Goal: Task Accomplishment & Management: Use online tool/utility

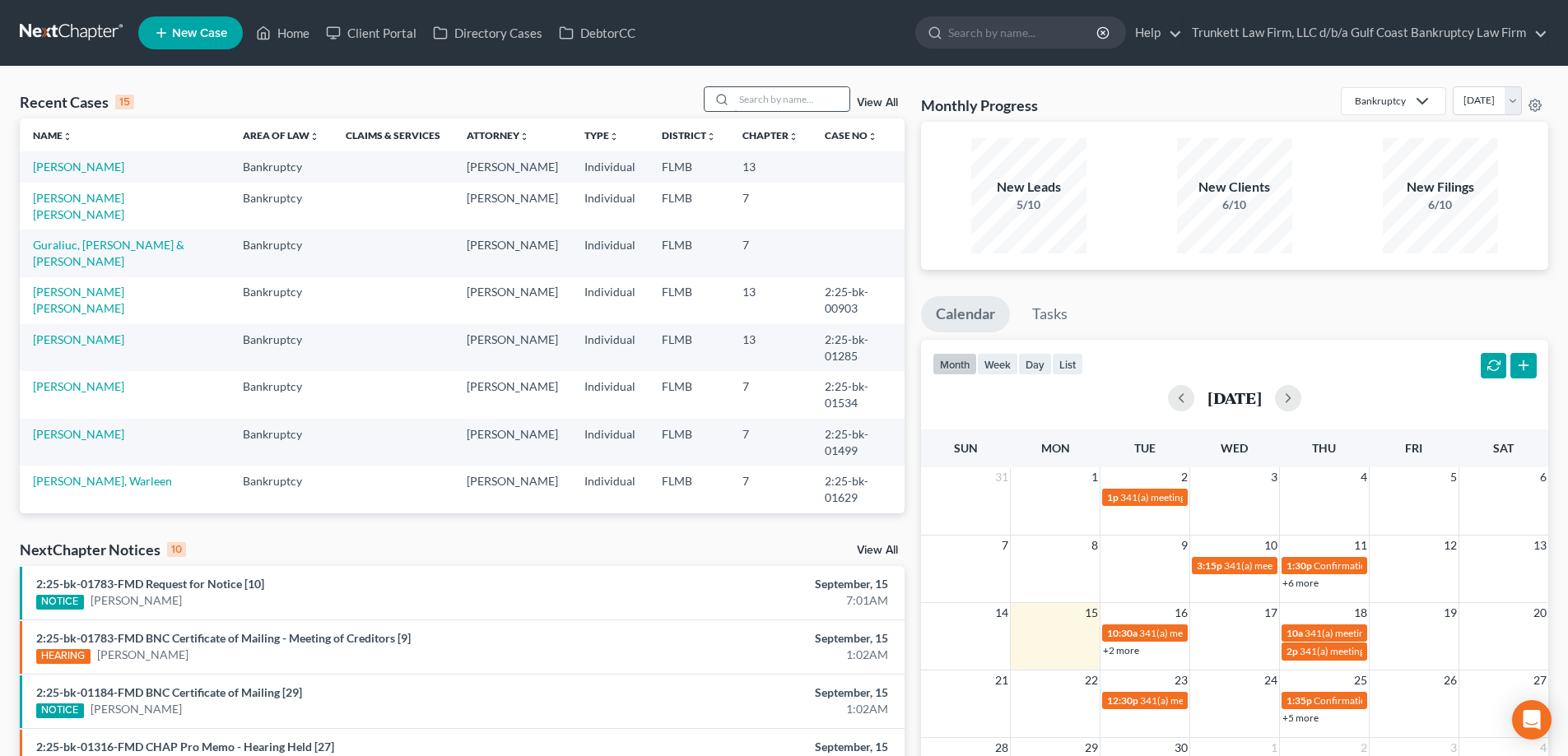
click at [777, 97] on input "search" at bounding box center [791, 99] width 115 height 24
type input "[PERSON_NAME]"
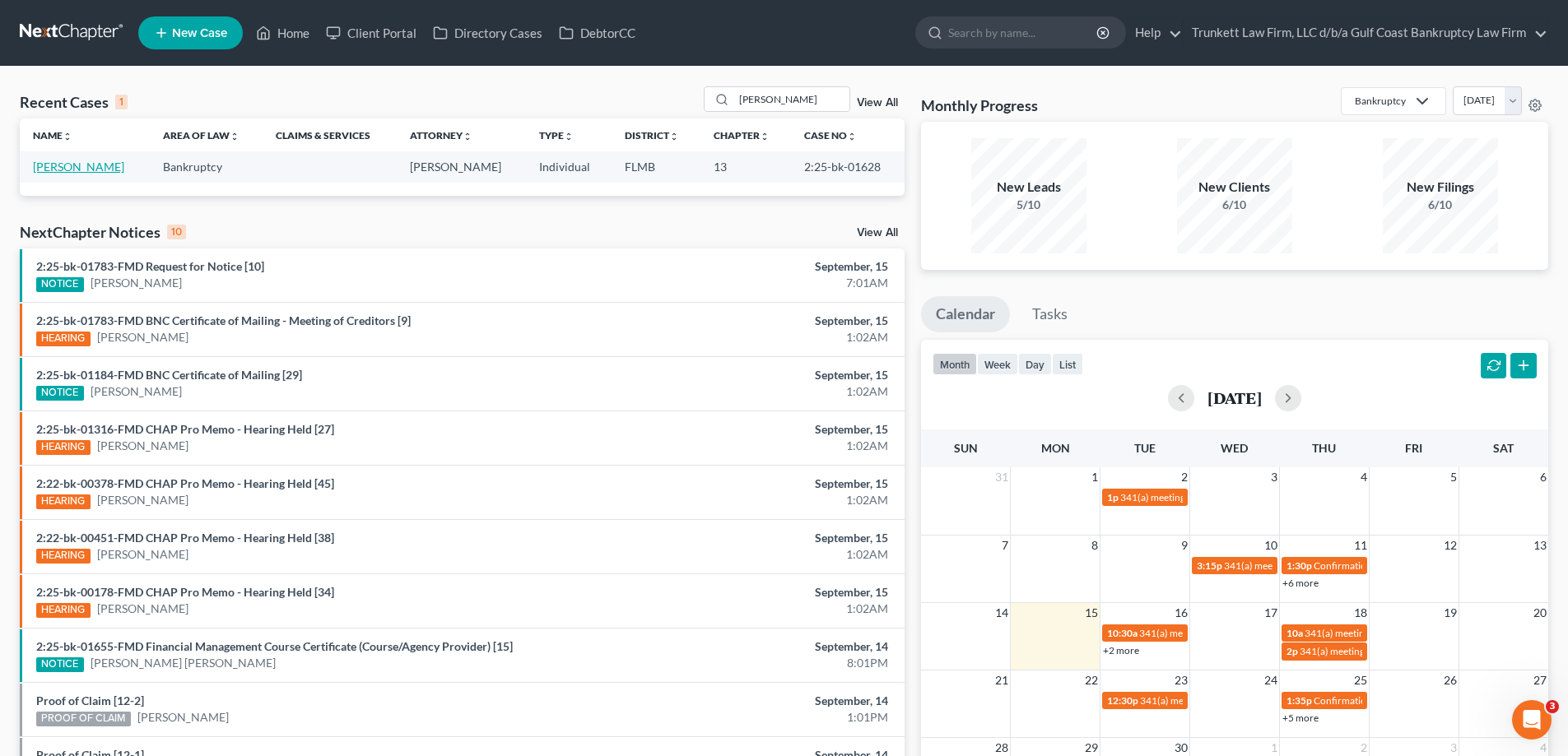
click at [82, 166] on link "[PERSON_NAME]" at bounding box center [79, 167] width 91 height 14
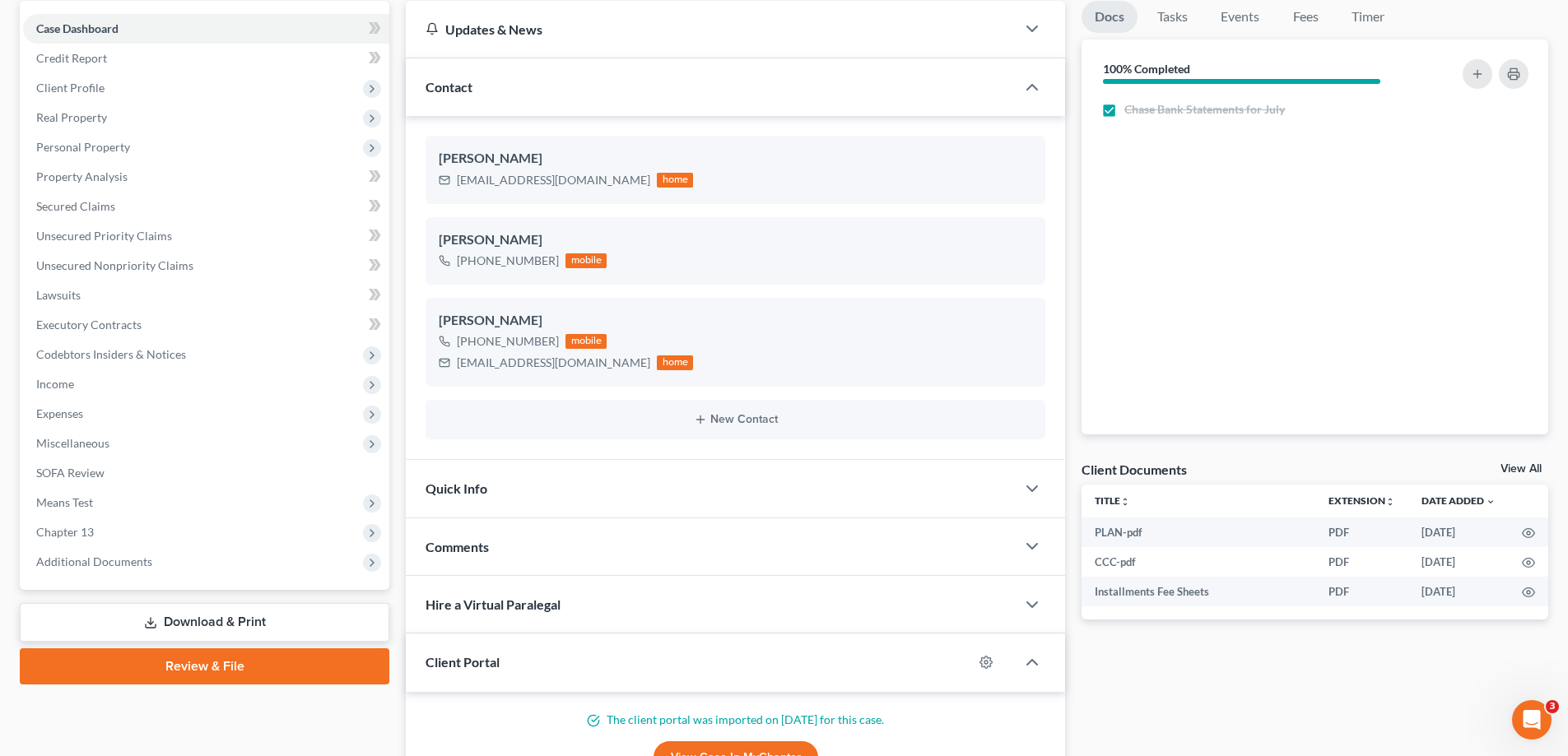
scroll to position [165, 0]
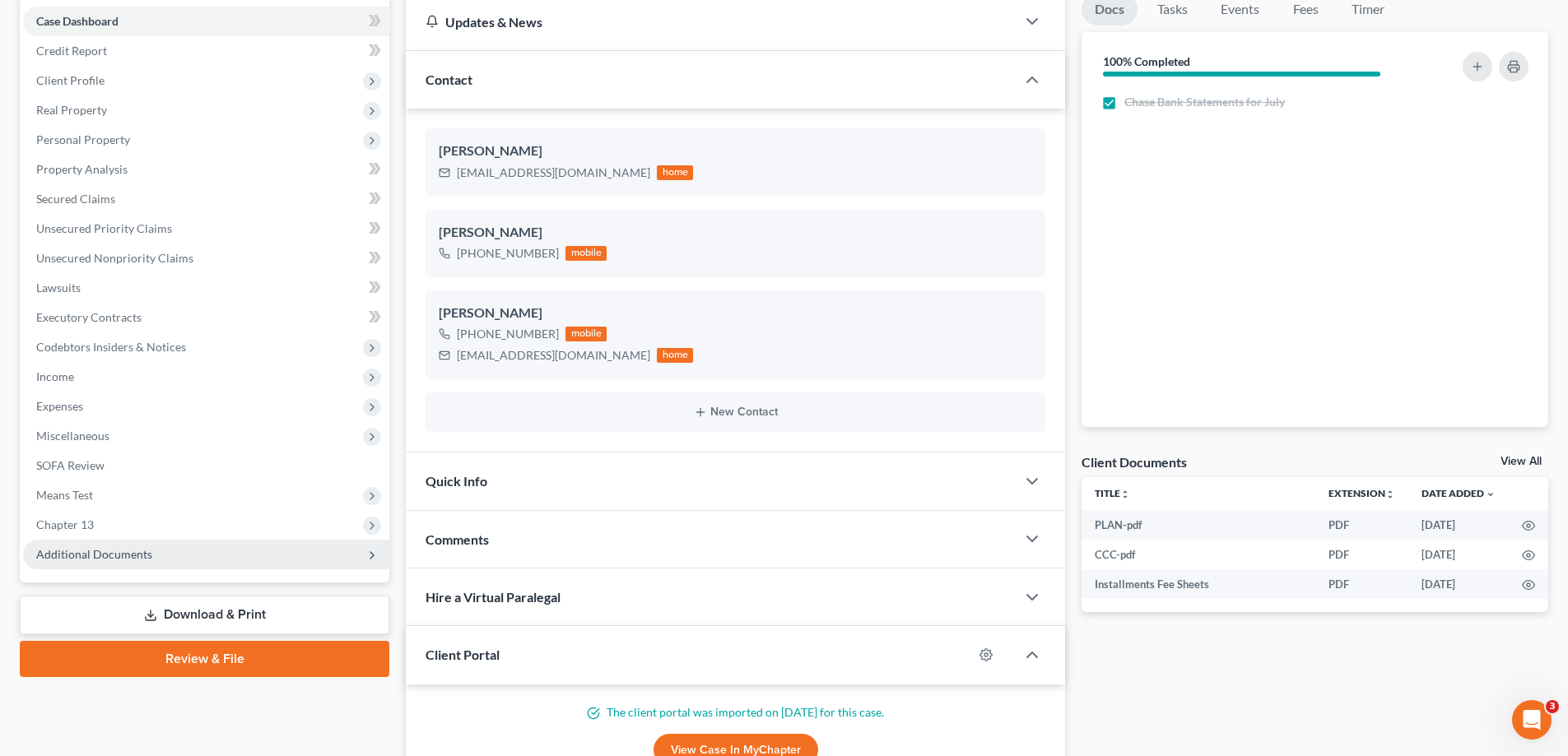
click at [149, 552] on span "Additional Documents" at bounding box center [94, 554] width 116 height 14
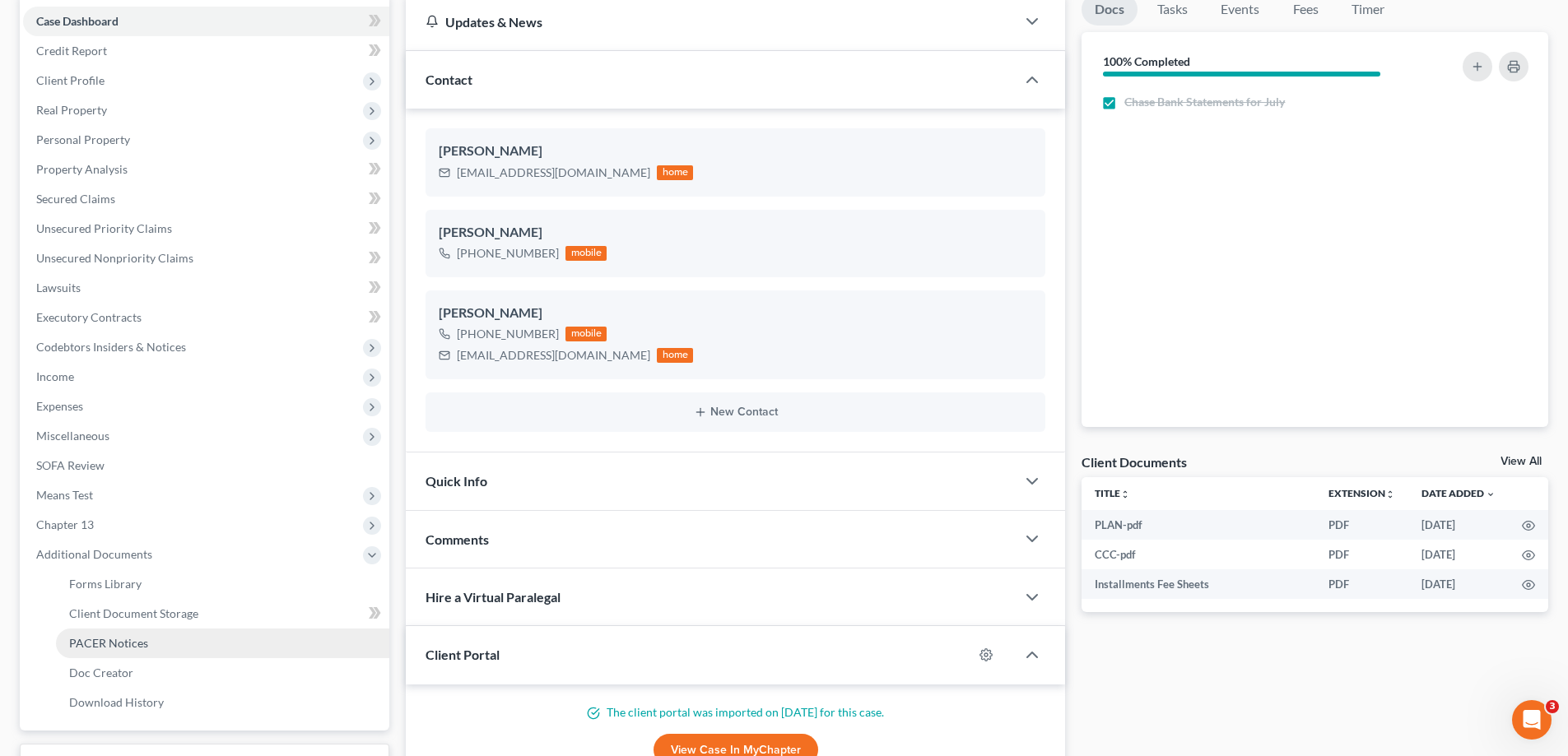
click at [137, 633] on link "PACER Notices" at bounding box center [222, 643] width 333 height 29
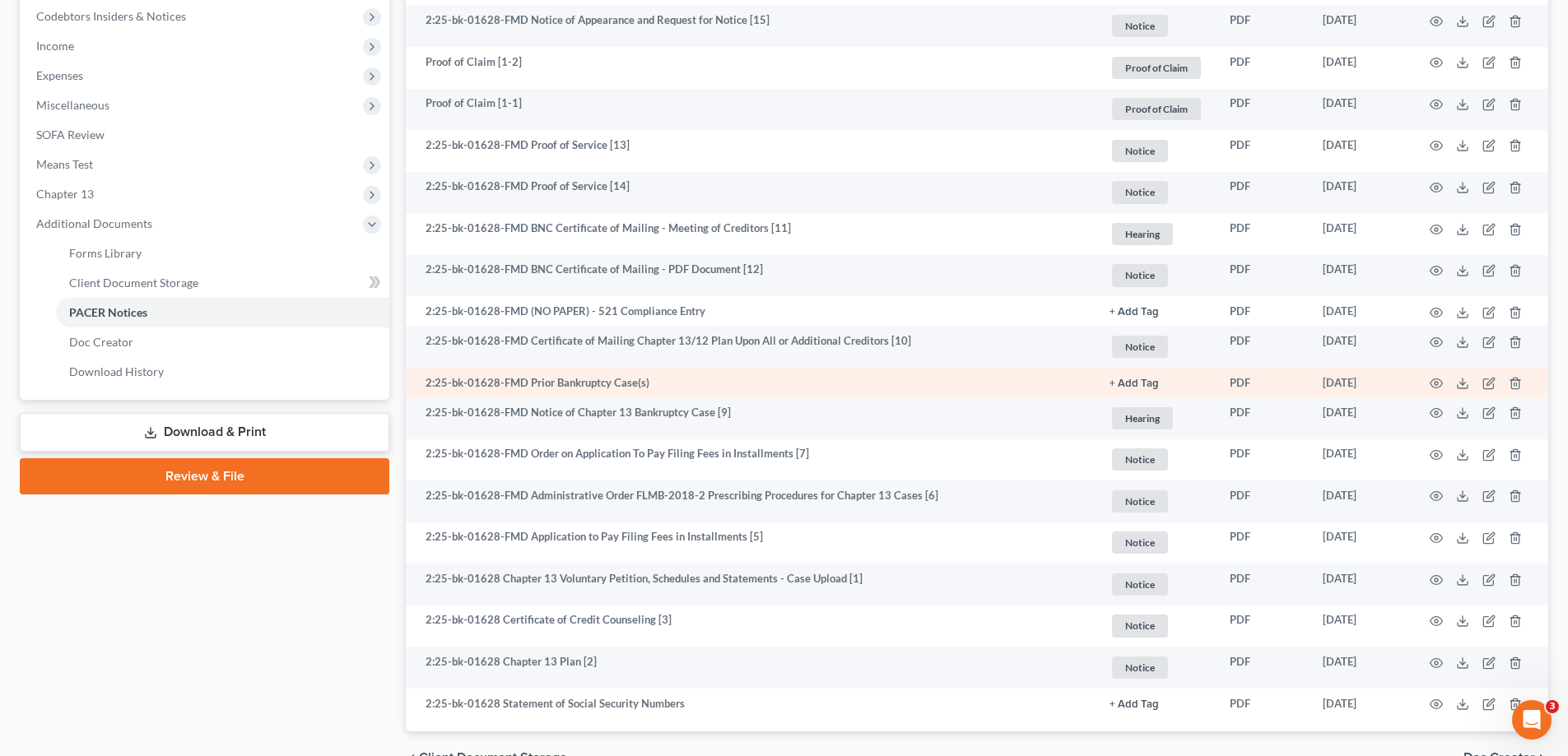
scroll to position [586, 0]
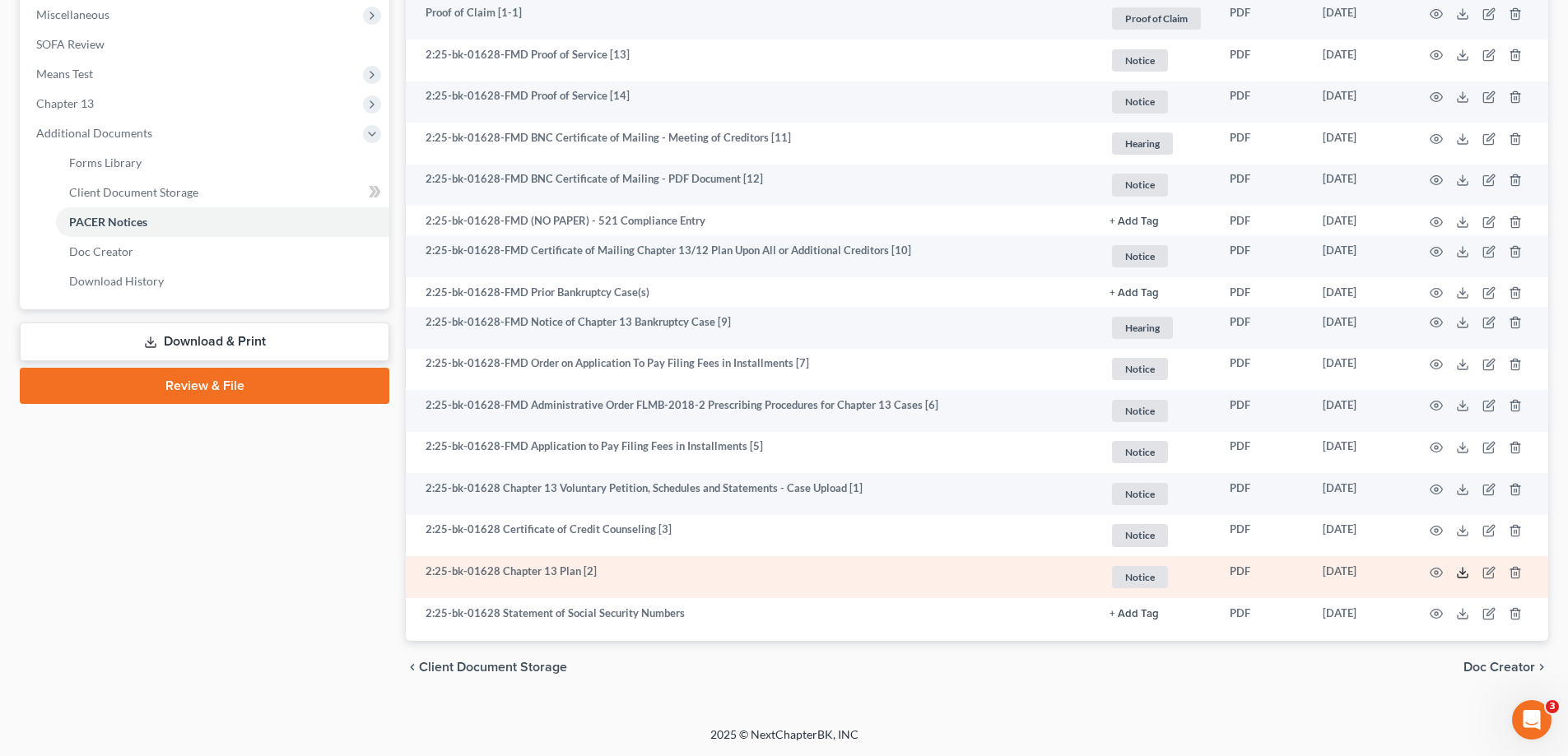
click at [1462, 571] on line at bounding box center [1462, 570] width 0 height 7
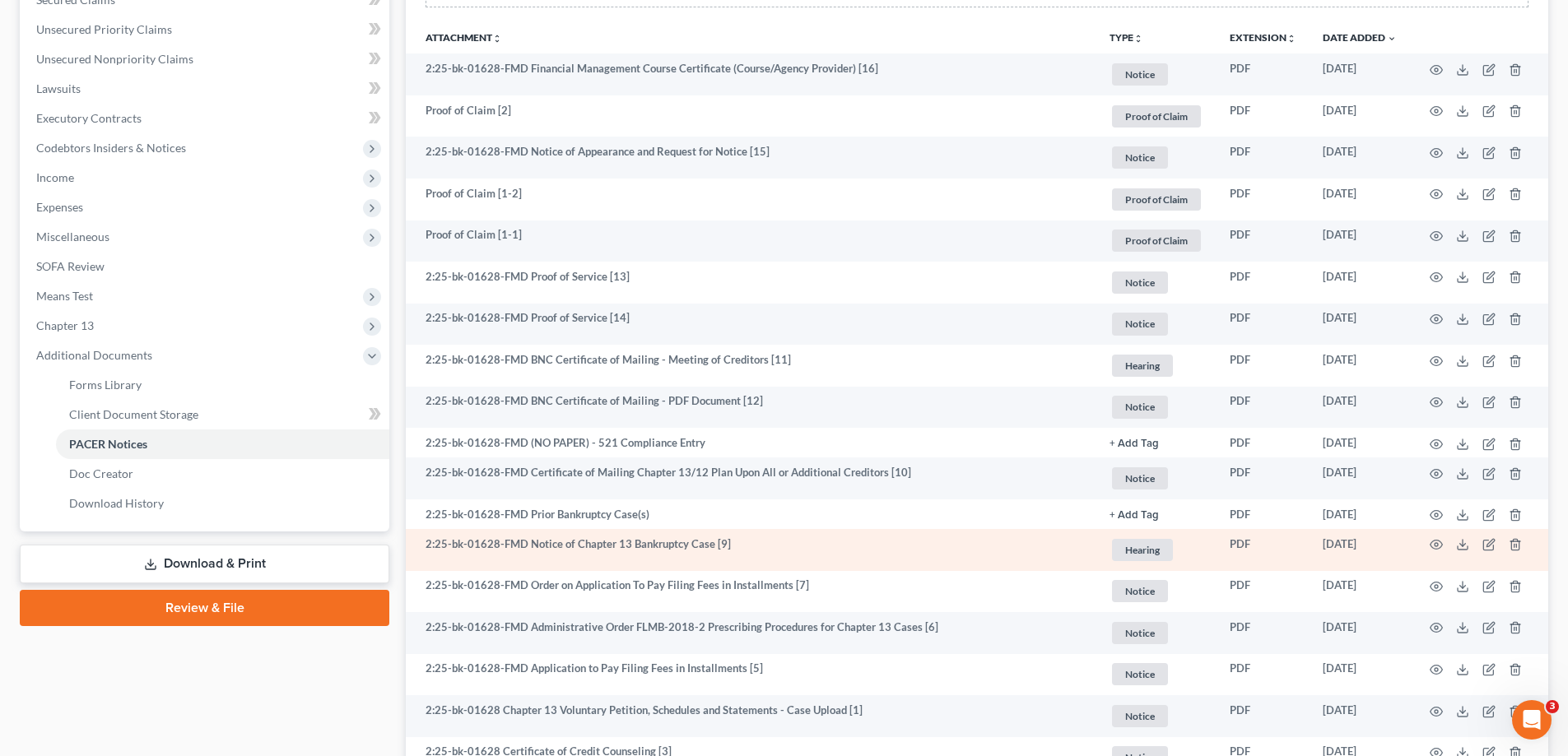
scroll to position [339, 0]
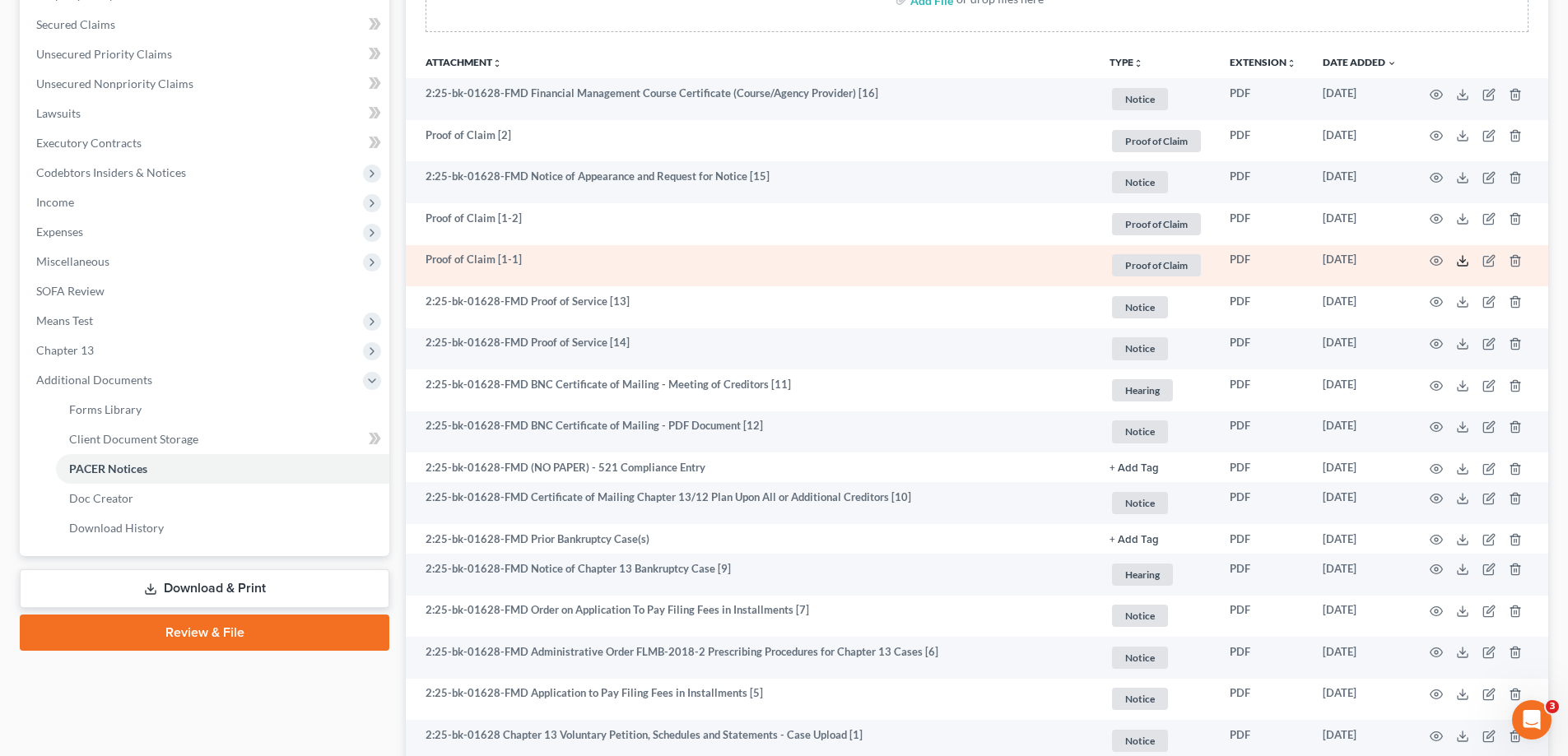
click at [1462, 256] on icon at bounding box center [1462, 260] width 13 height 13
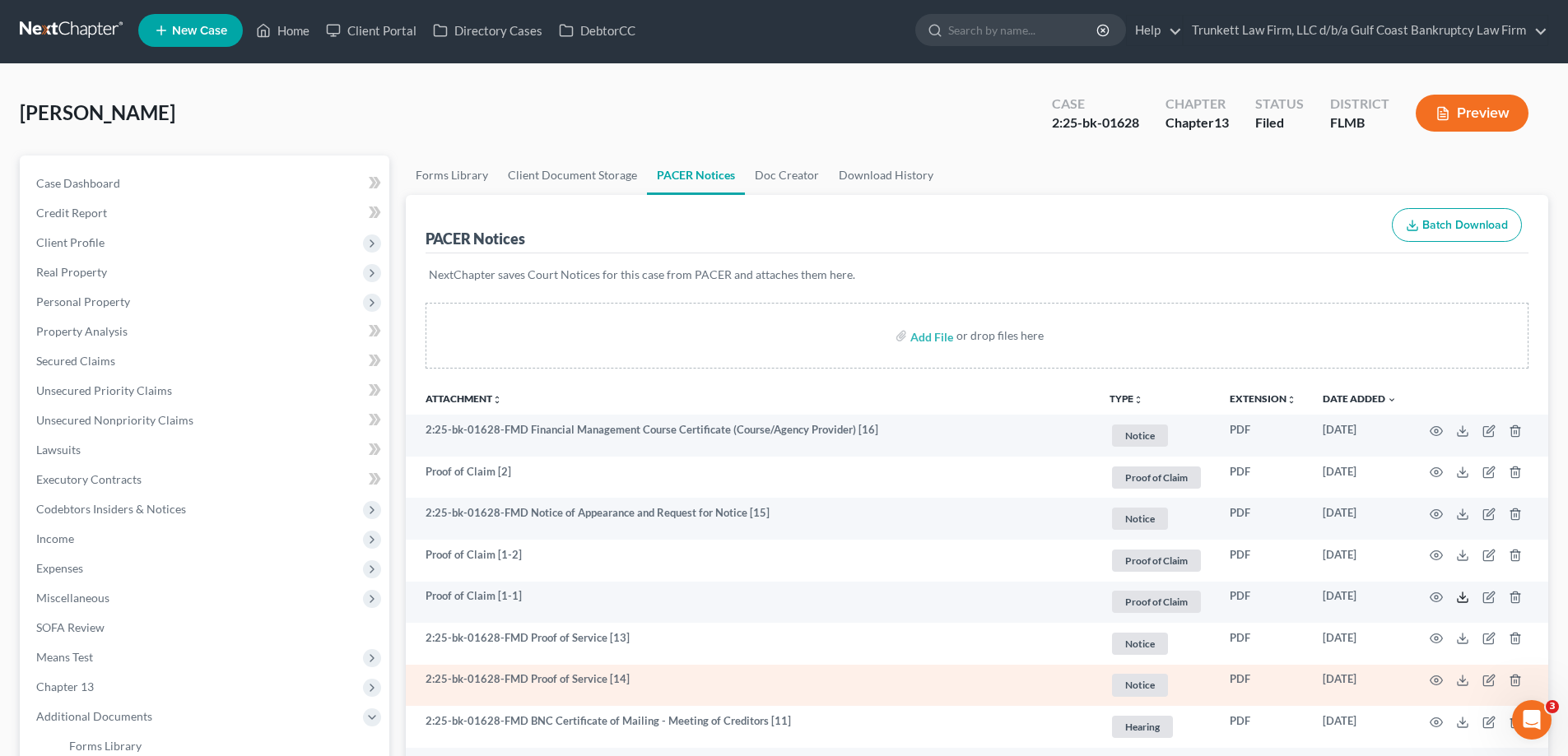
scroll to position [0, 0]
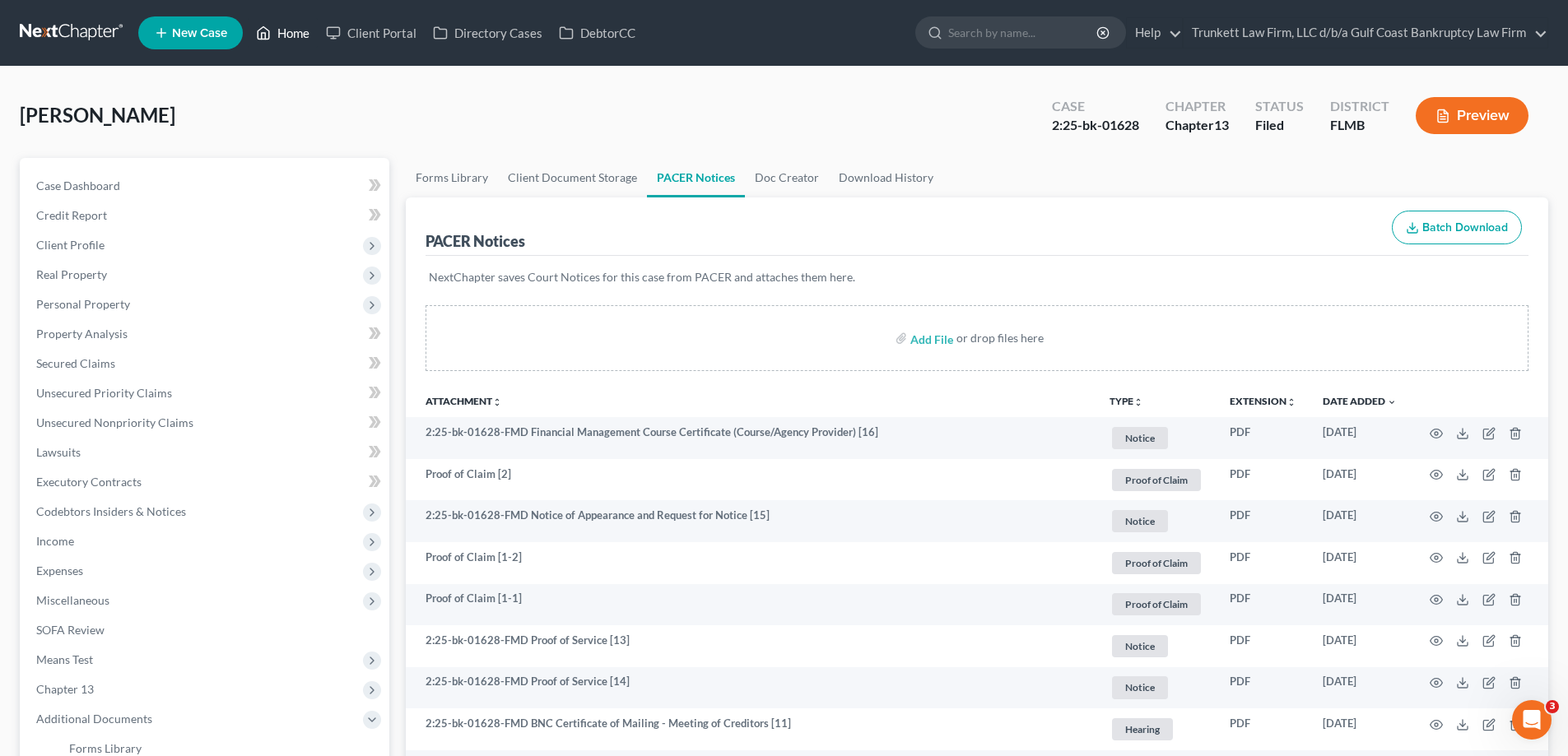
click at [290, 28] on link "Home" at bounding box center [282, 32] width 70 height 29
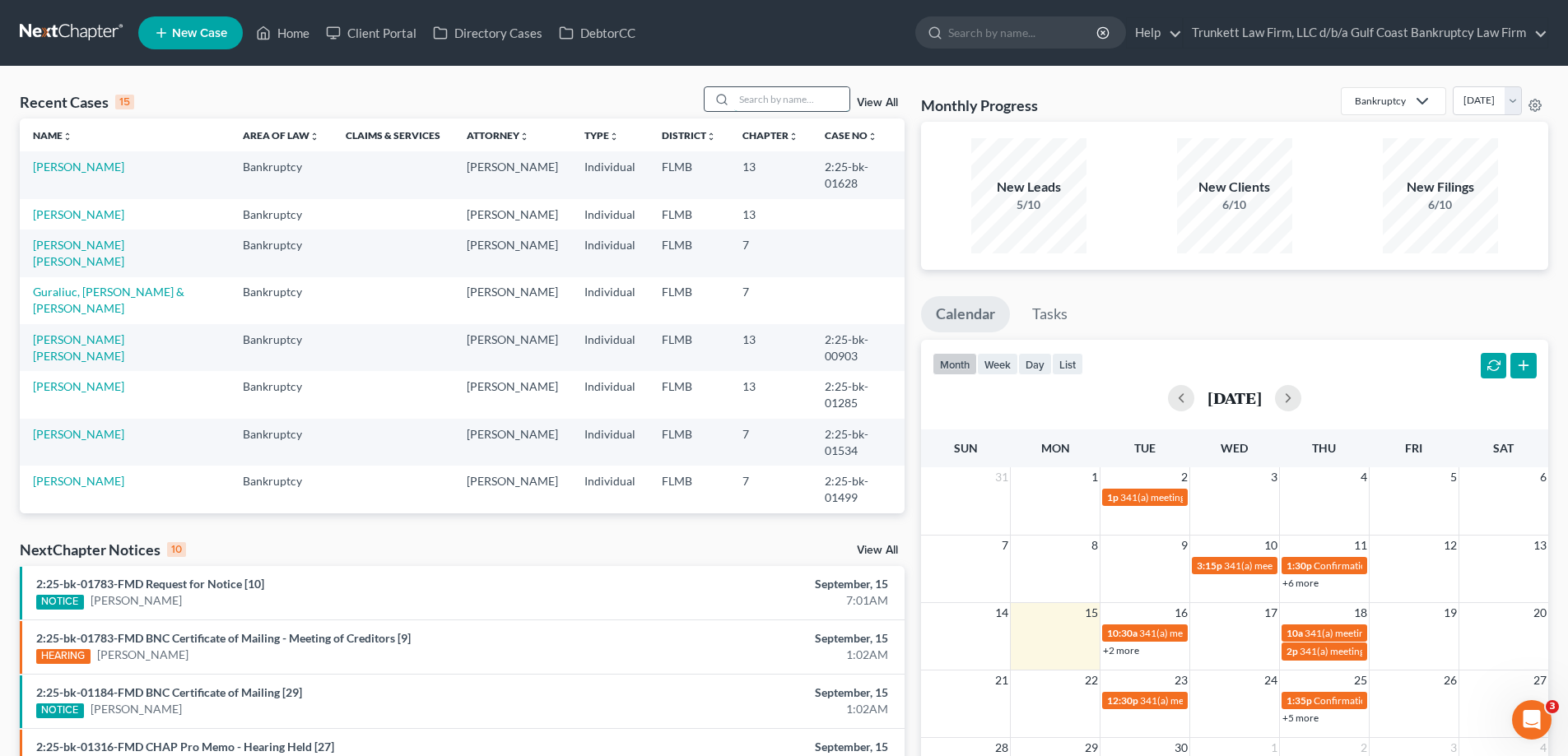
click at [757, 100] on input "search" at bounding box center [791, 99] width 115 height 24
click at [59, 568] on link "[PERSON_NAME]" at bounding box center [79, 575] width 91 height 14
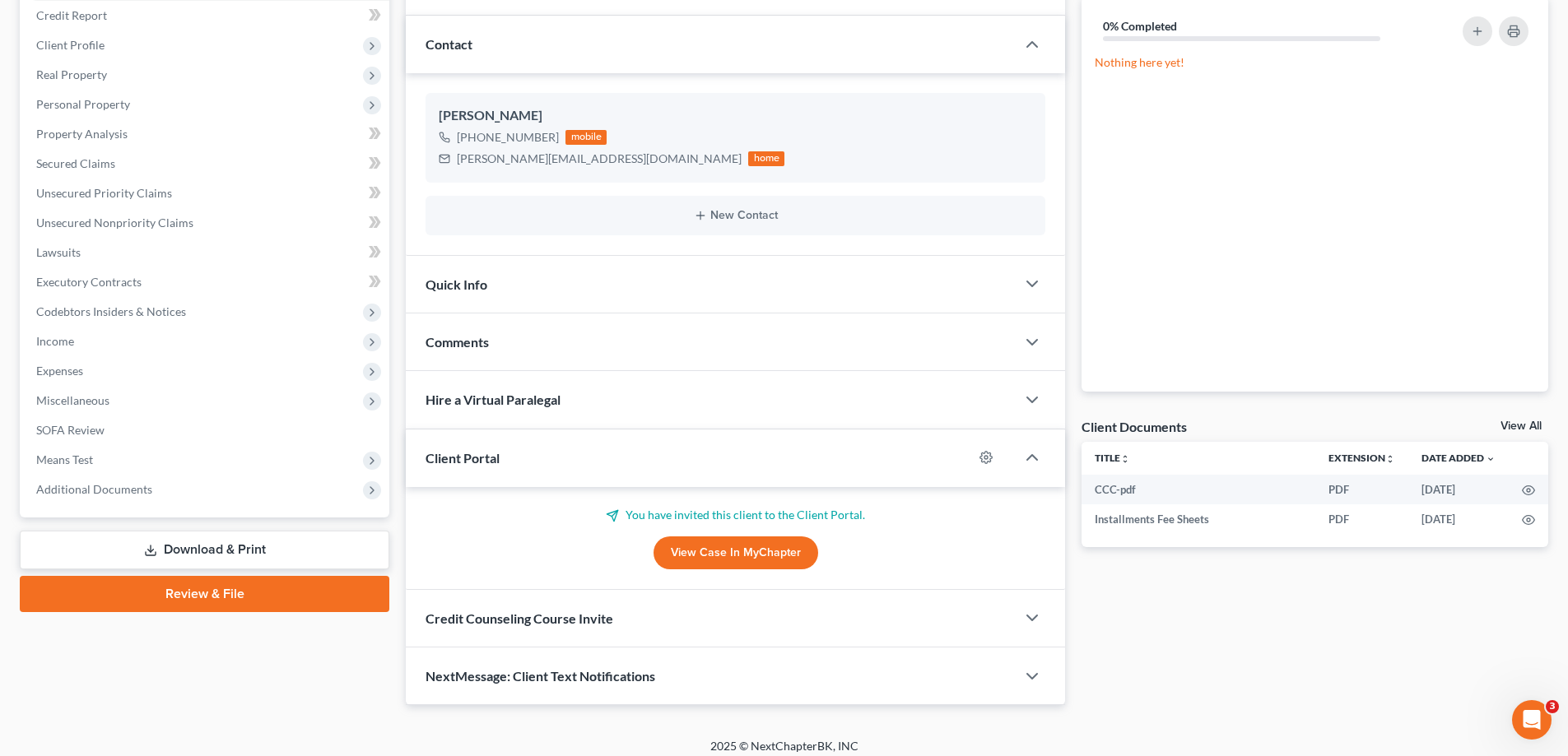
scroll to position [211, 0]
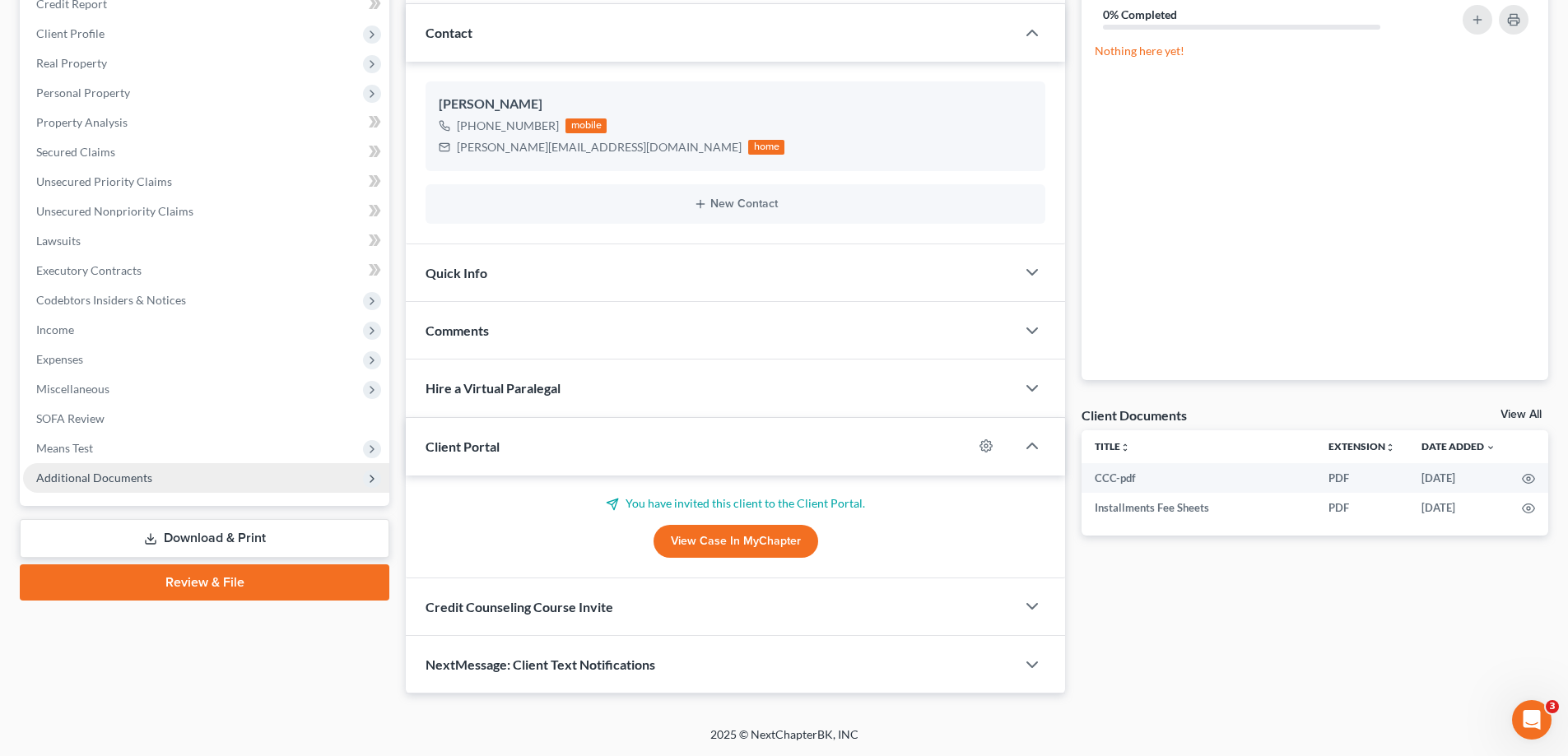
click at [85, 478] on span "Additional Documents" at bounding box center [94, 477] width 116 height 14
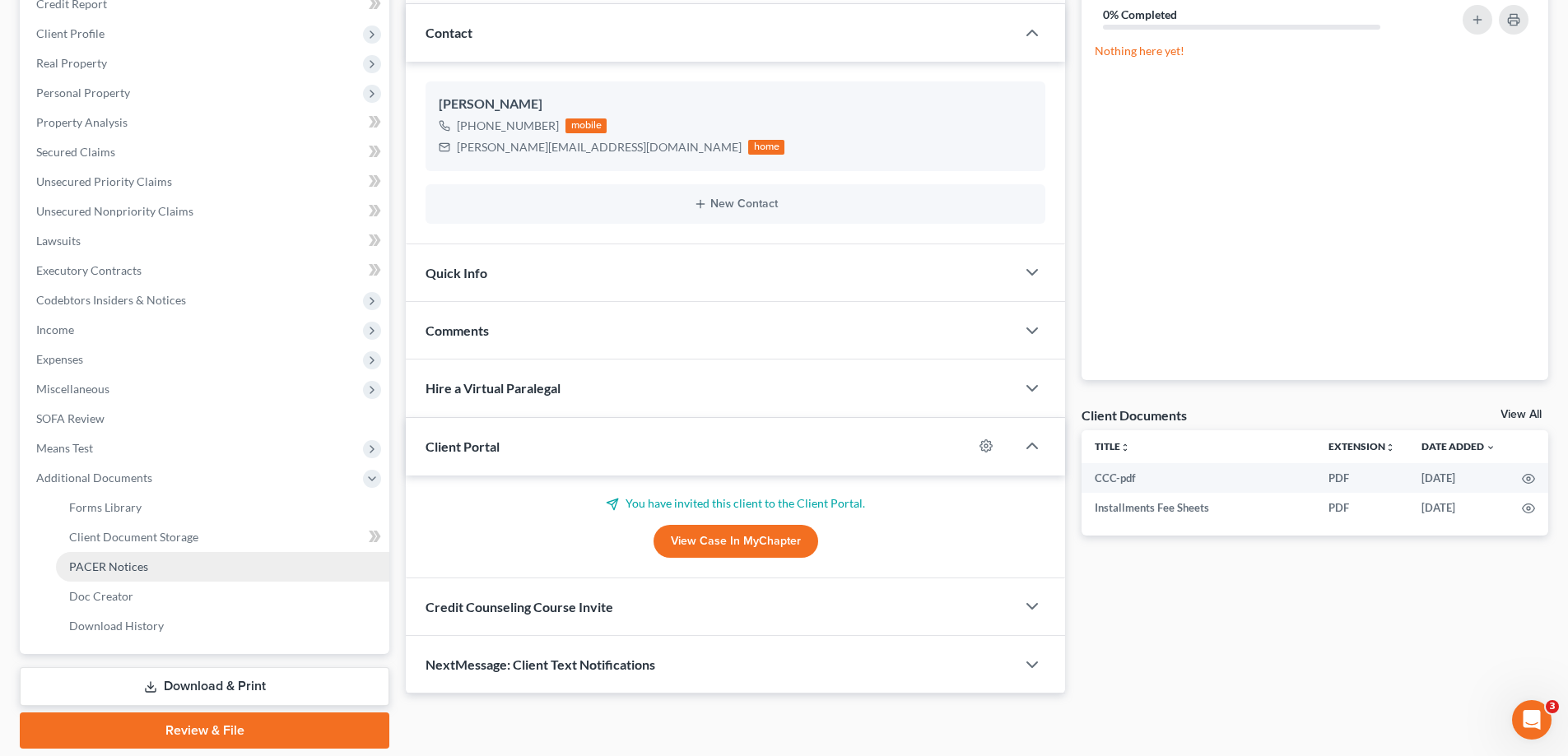
click at [145, 567] on span "PACER Notices" at bounding box center [108, 567] width 79 height 14
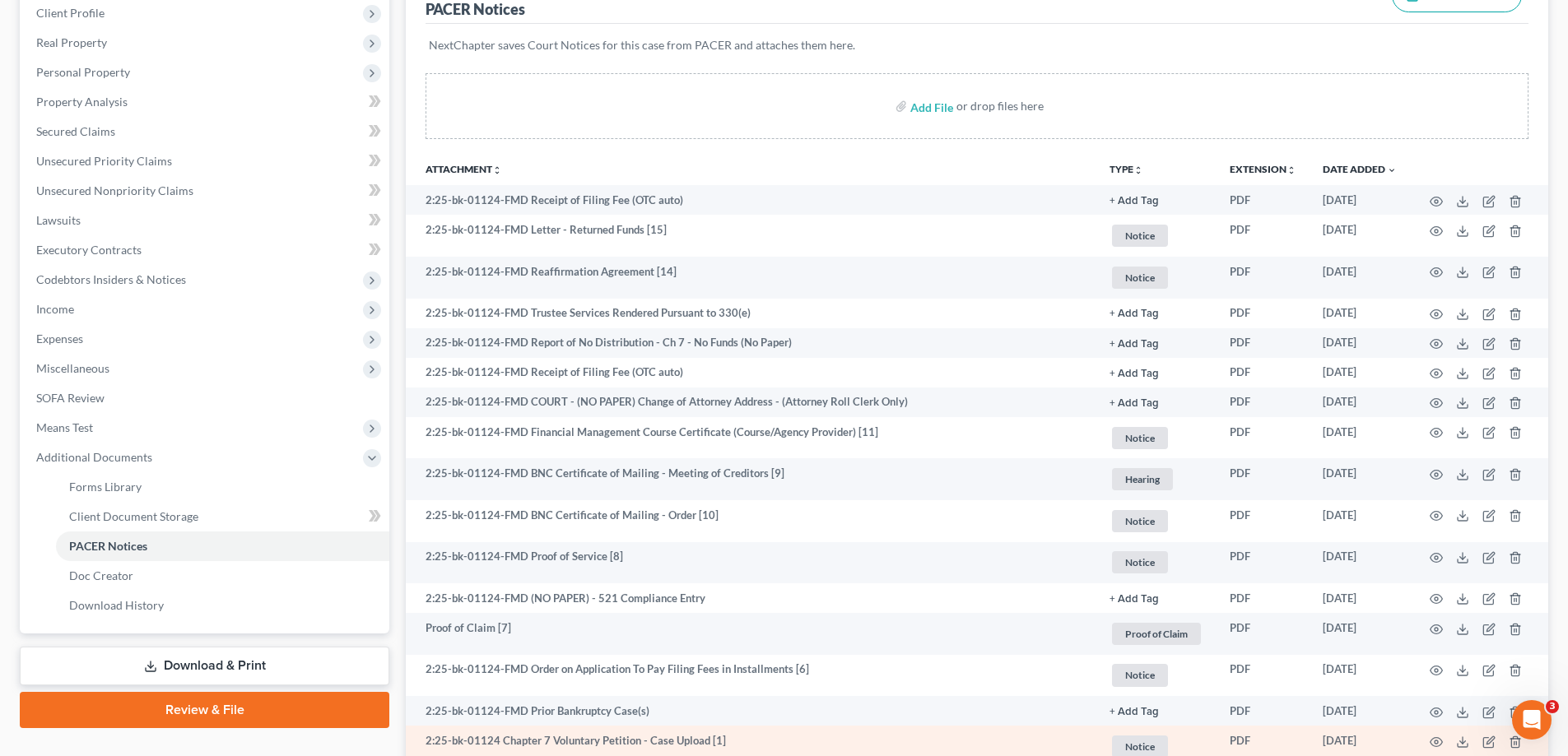
scroll to position [165, 0]
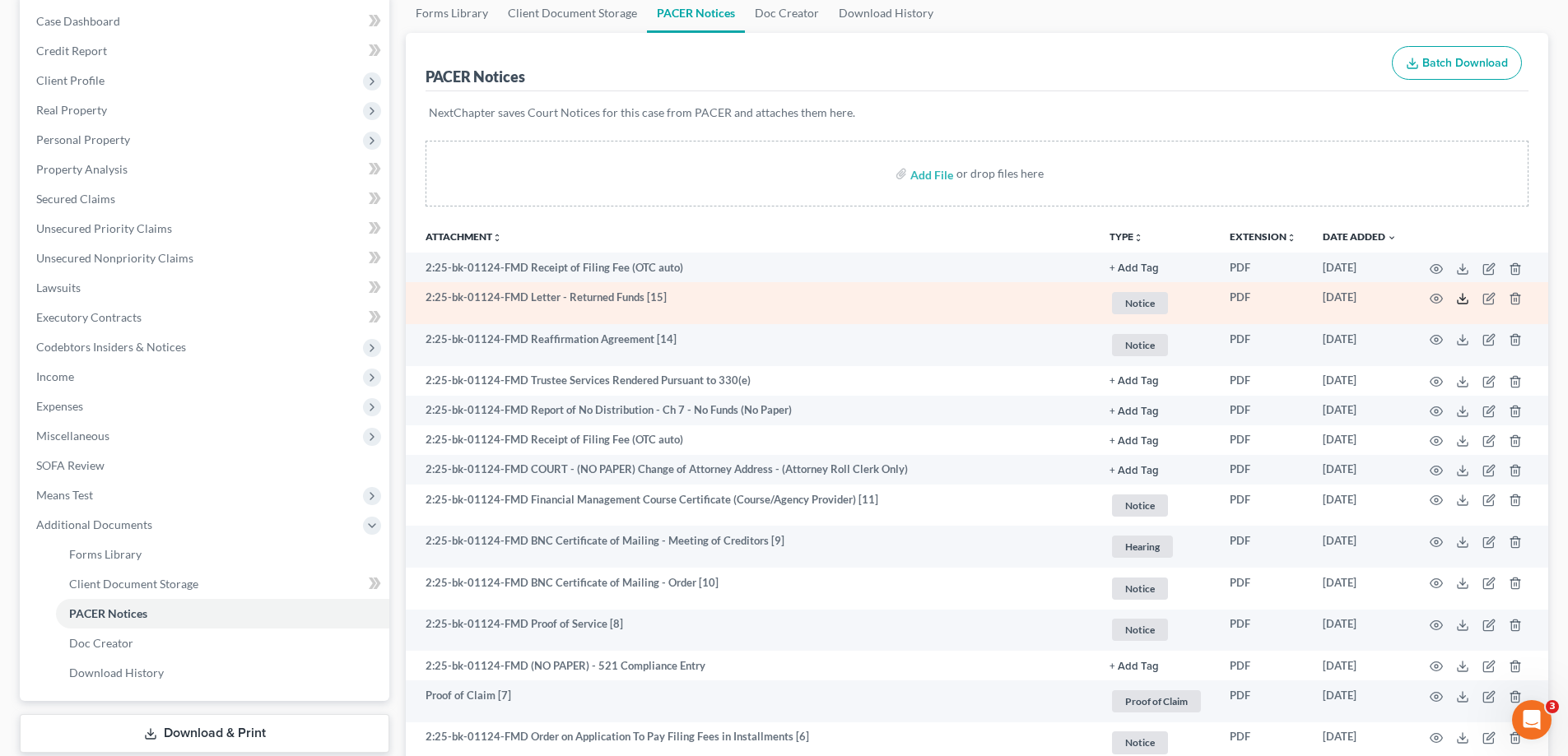
click at [1461, 301] on icon at bounding box center [1462, 298] width 13 height 13
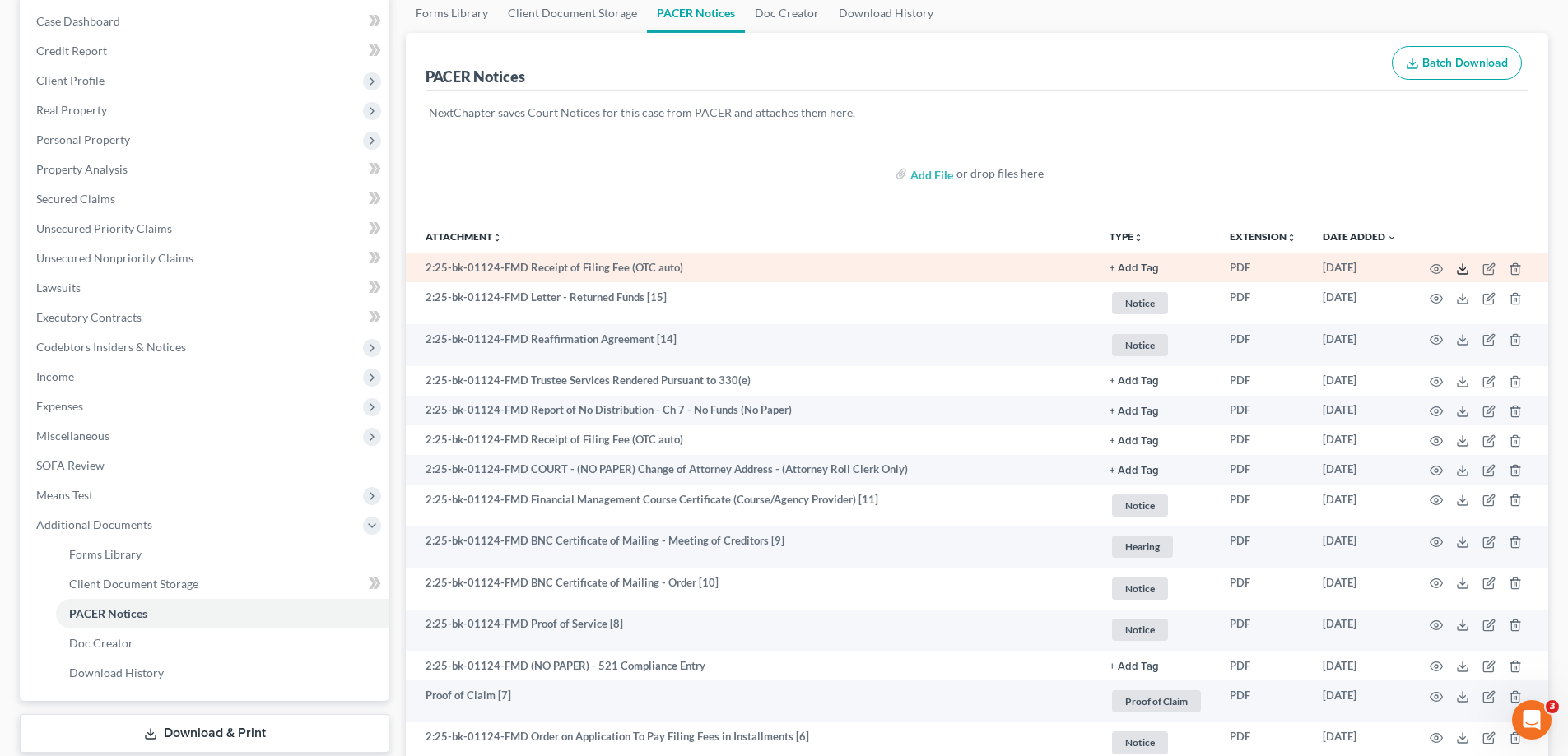
click at [1464, 265] on icon at bounding box center [1462, 268] width 13 height 13
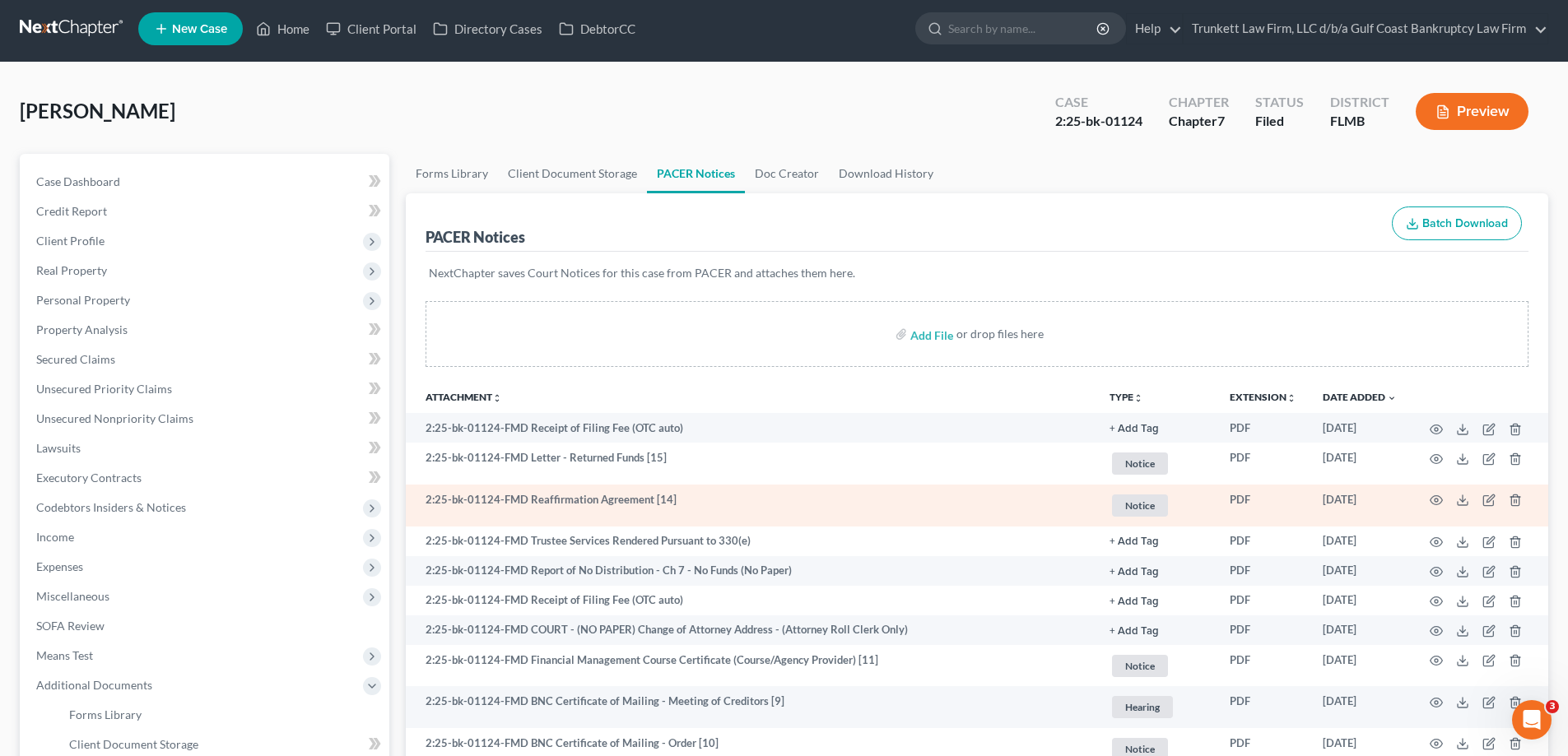
scroll to position [0, 0]
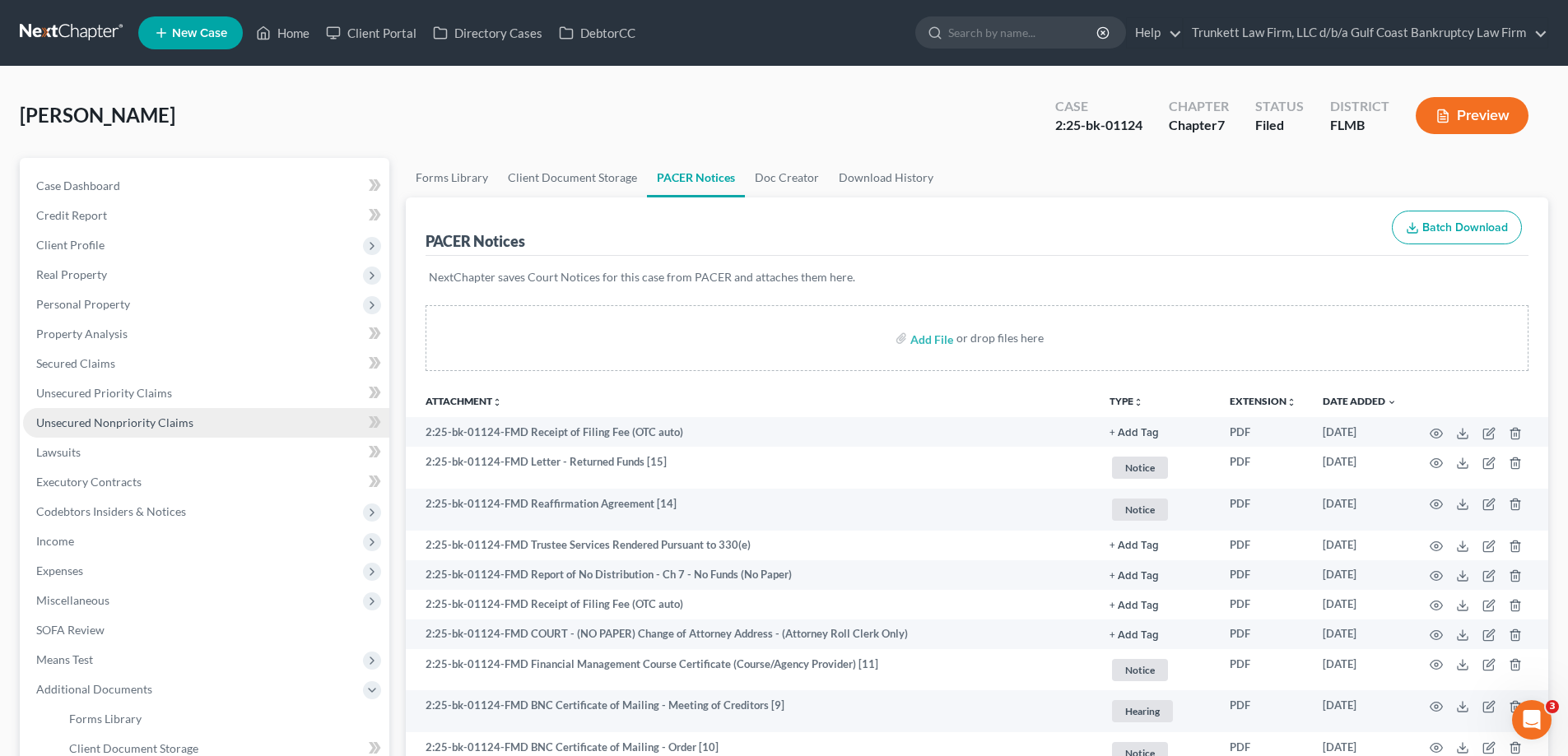
click at [113, 420] on span "Unsecured Nonpriority Claims" at bounding box center [115, 422] width 157 height 14
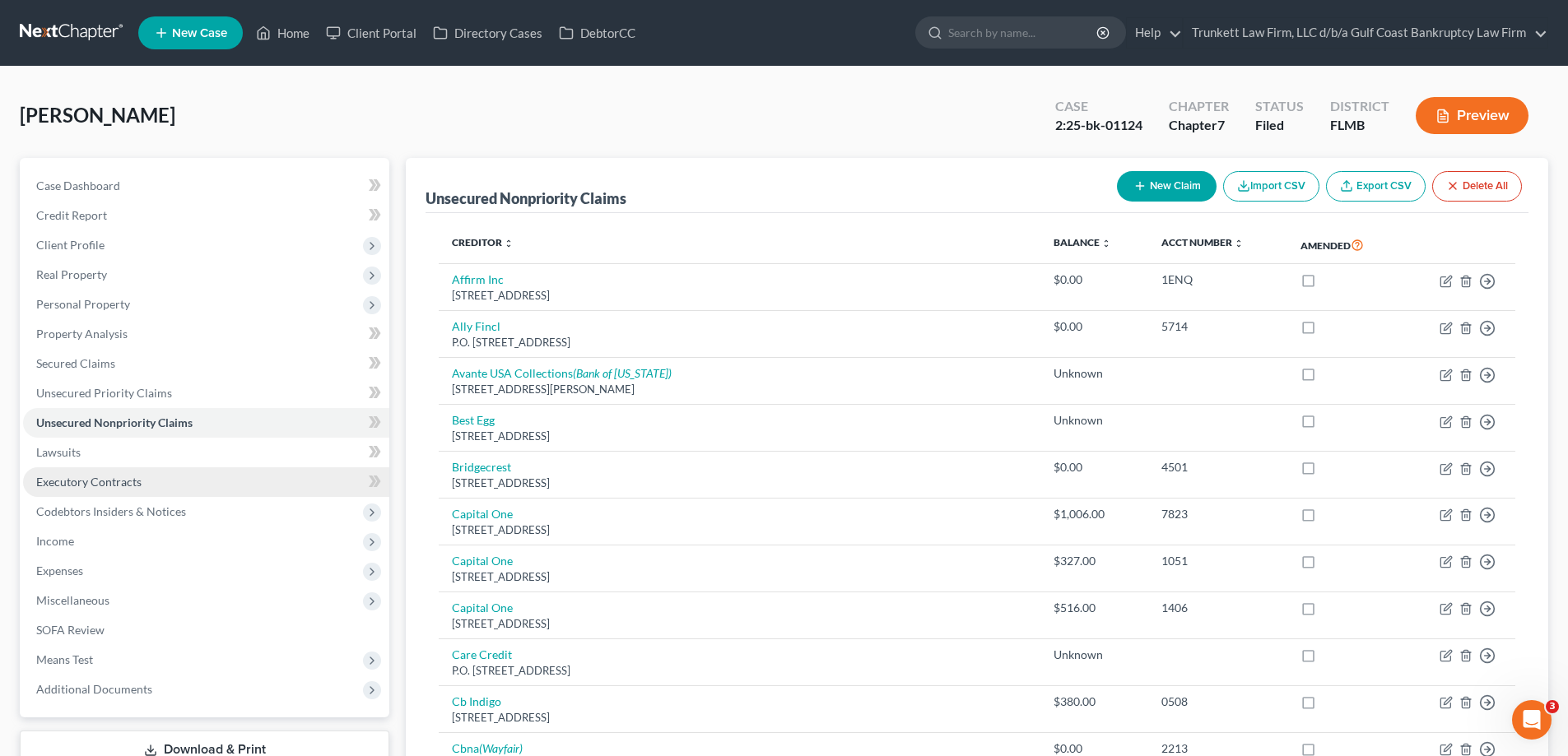
click at [108, 481] on span "Executory Contracts" at bounding box center [88, 482] width 105 height 14
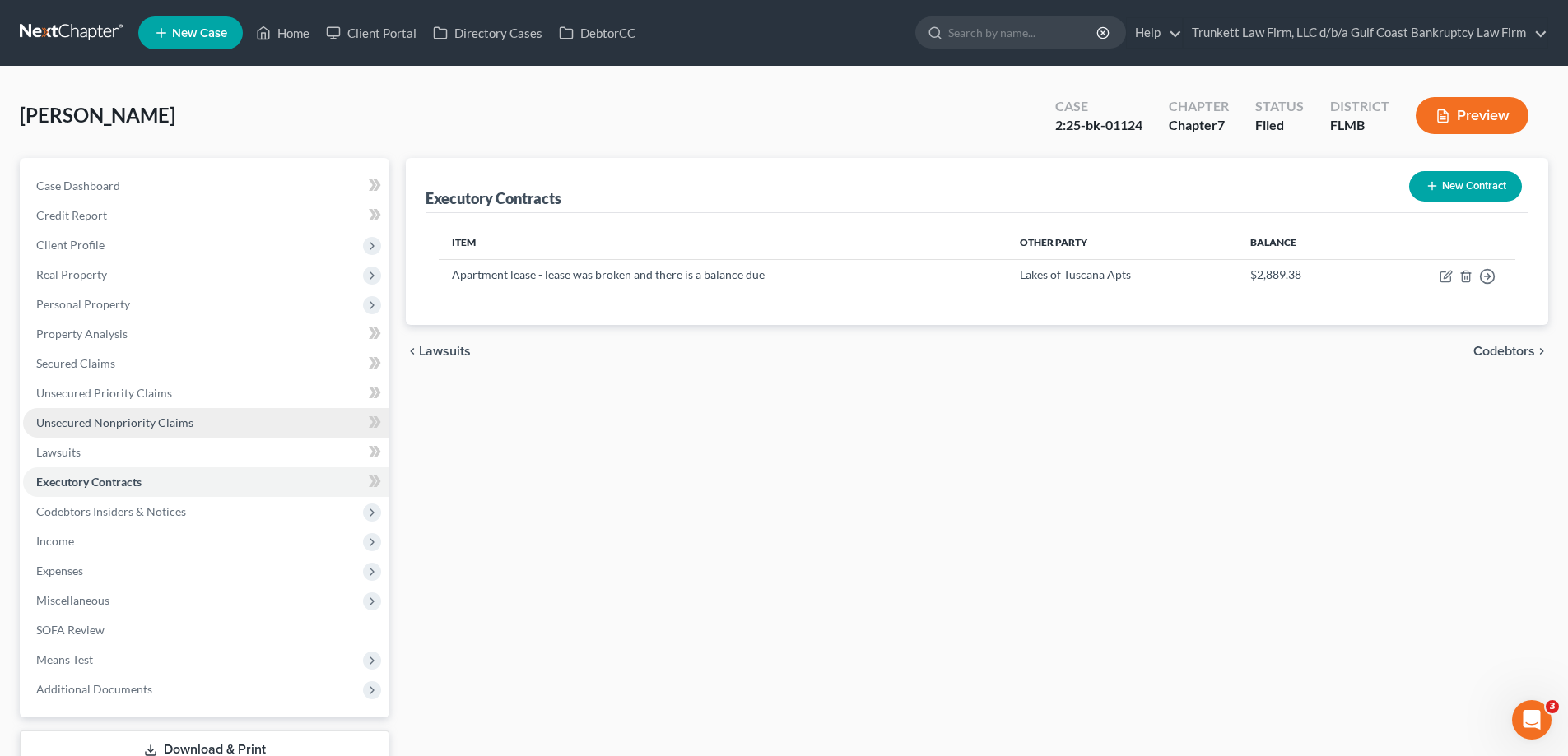
click at [109, 417] on span "Unsecured Nonpriority Claims" at bounding box center [115, 422] width 157 height 14
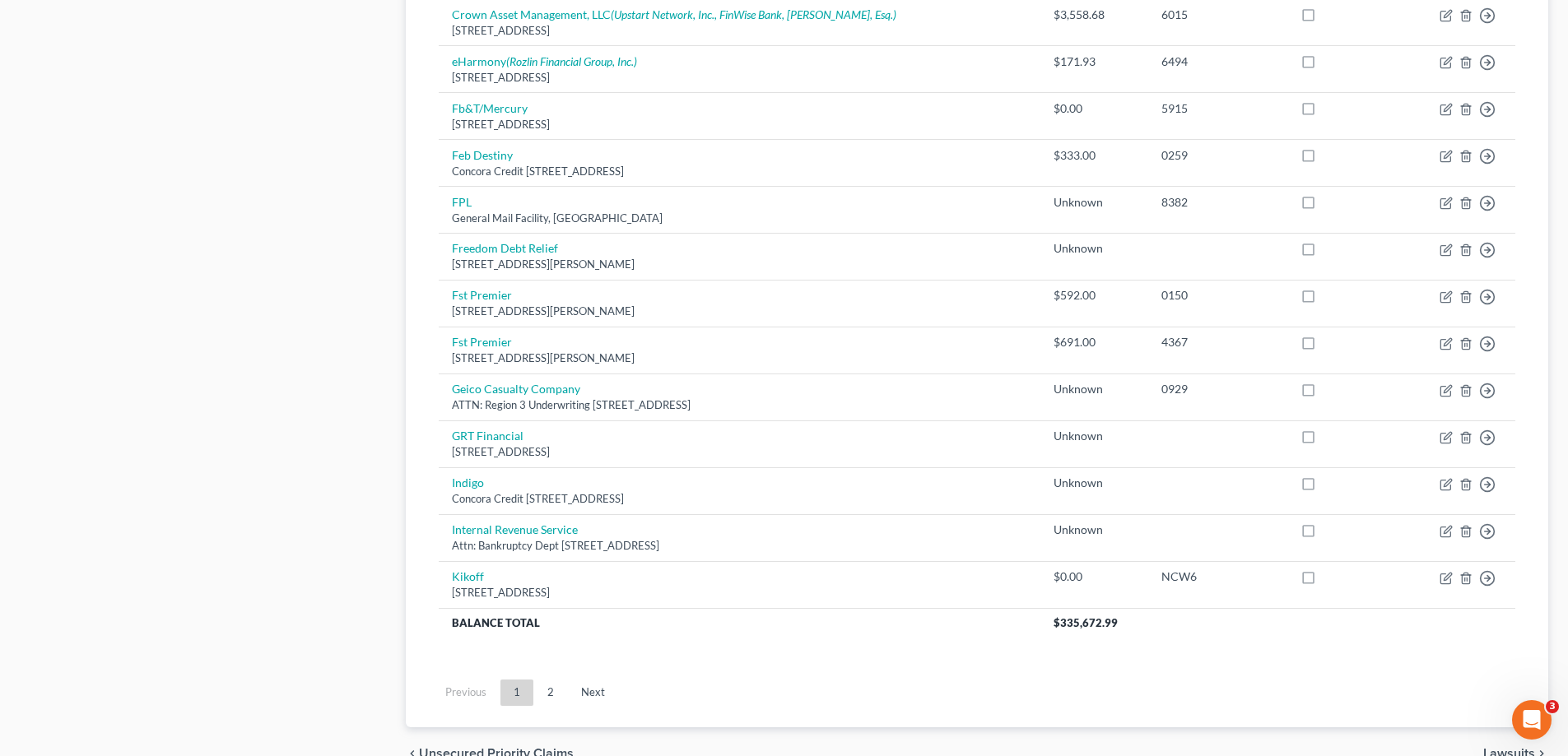
scroll to position [1149, 0]
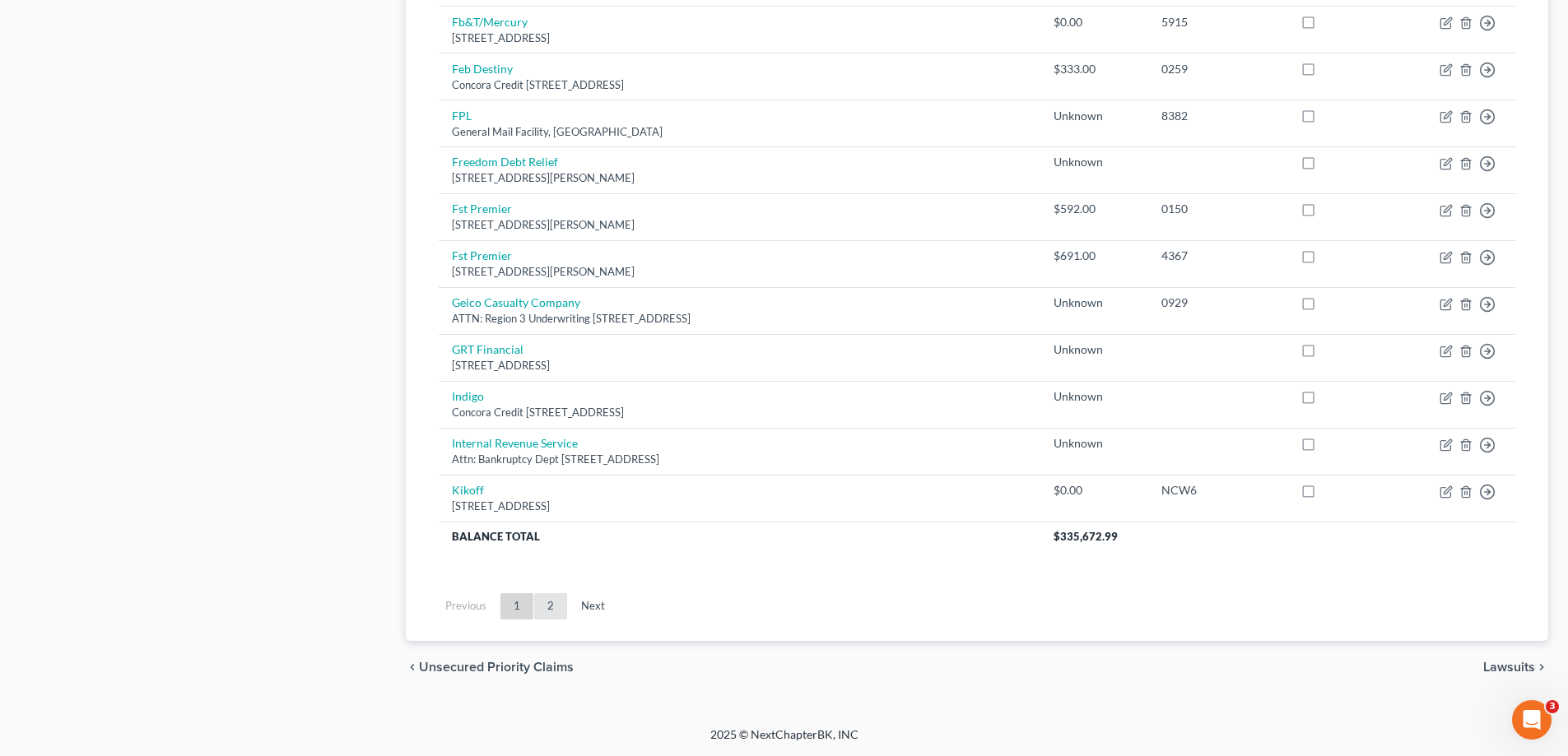
click at [556, 608] on link "2" at bounding box center [551, 606] width 33 height 27
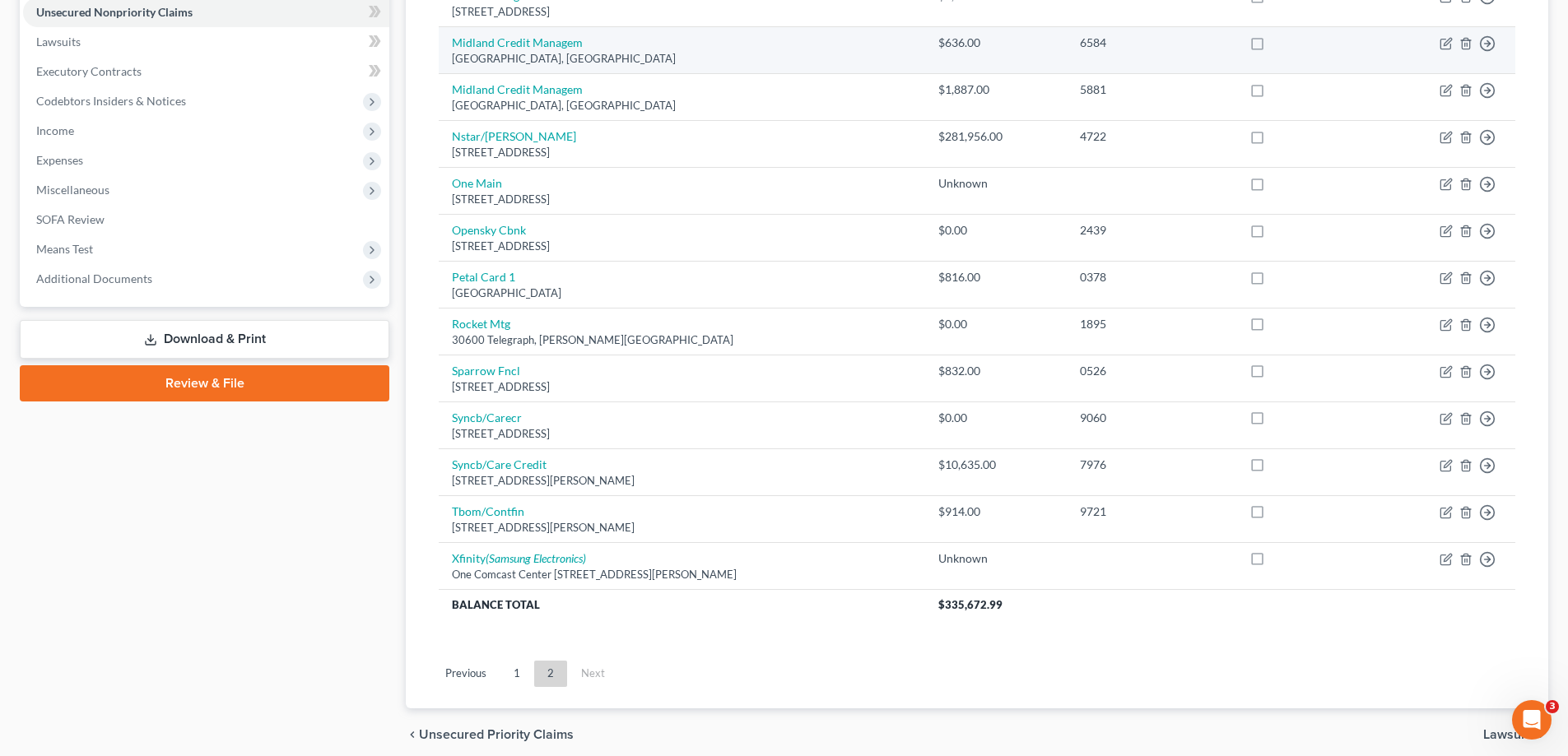
scroll to position [411, 0]
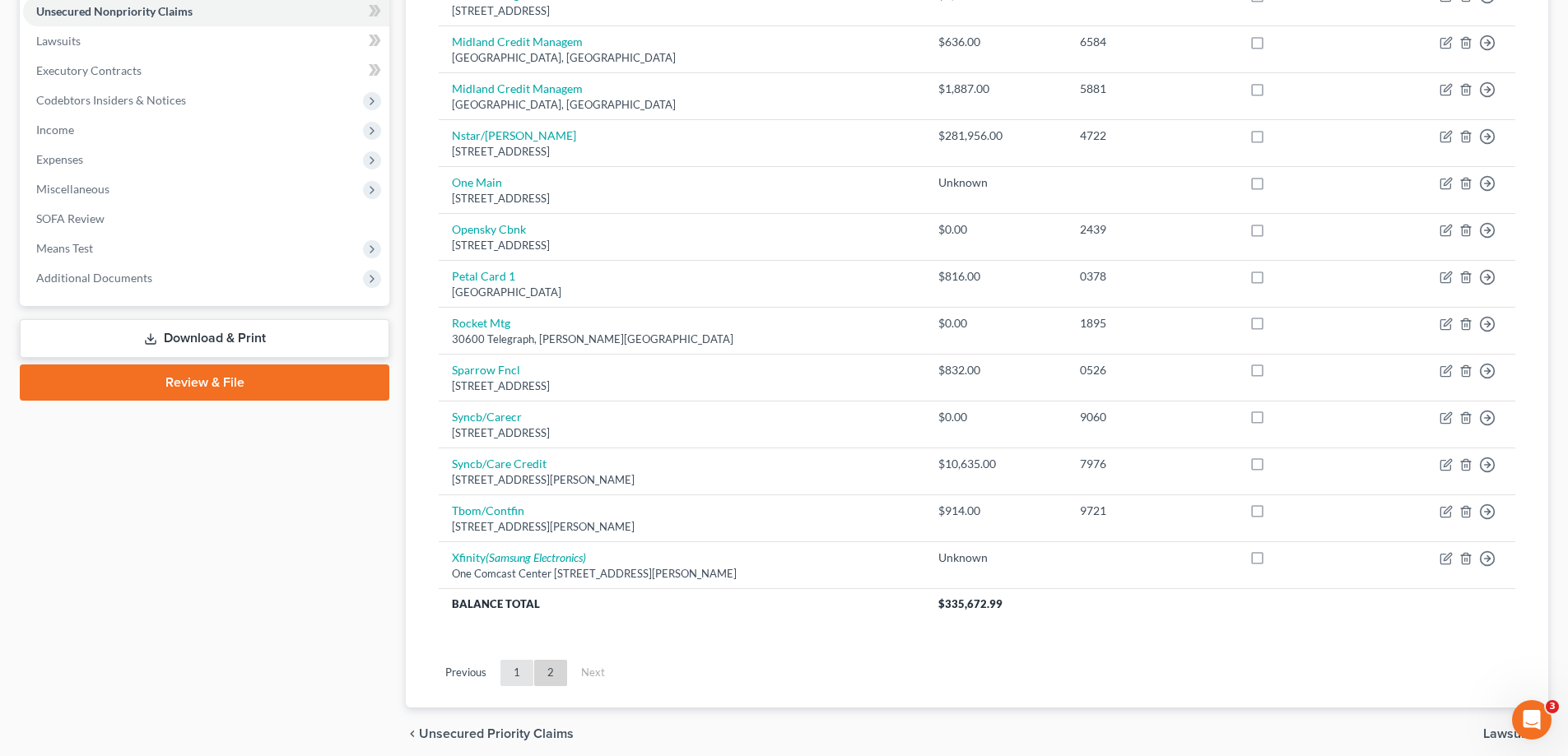
click at [514, 663] on link "1" at bounding box center [517, 673] width 33 height 27
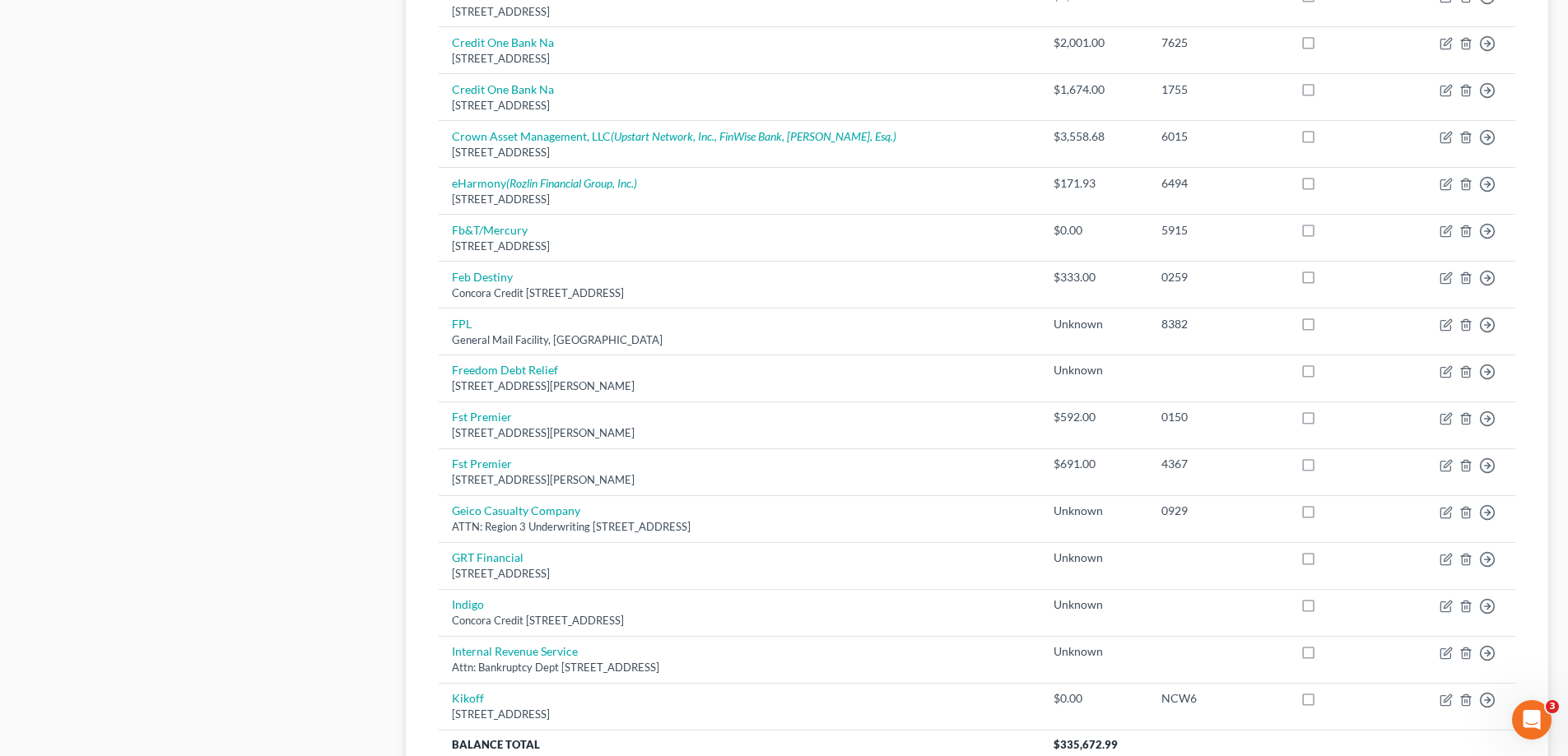
scroll to position [1070, 0]
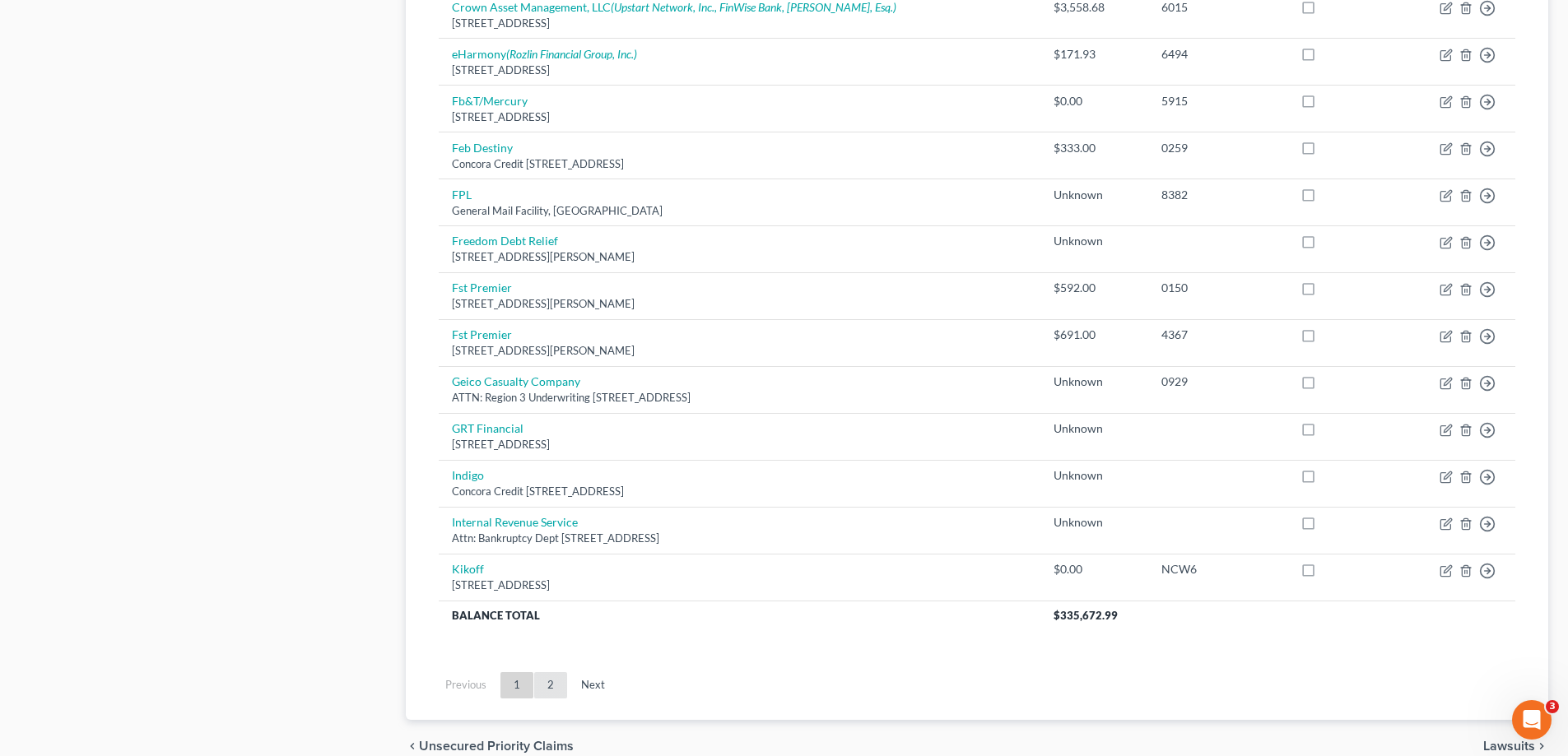
click at [552, 679] on link "2" at bounding box center [551, 685] width 33 height 27
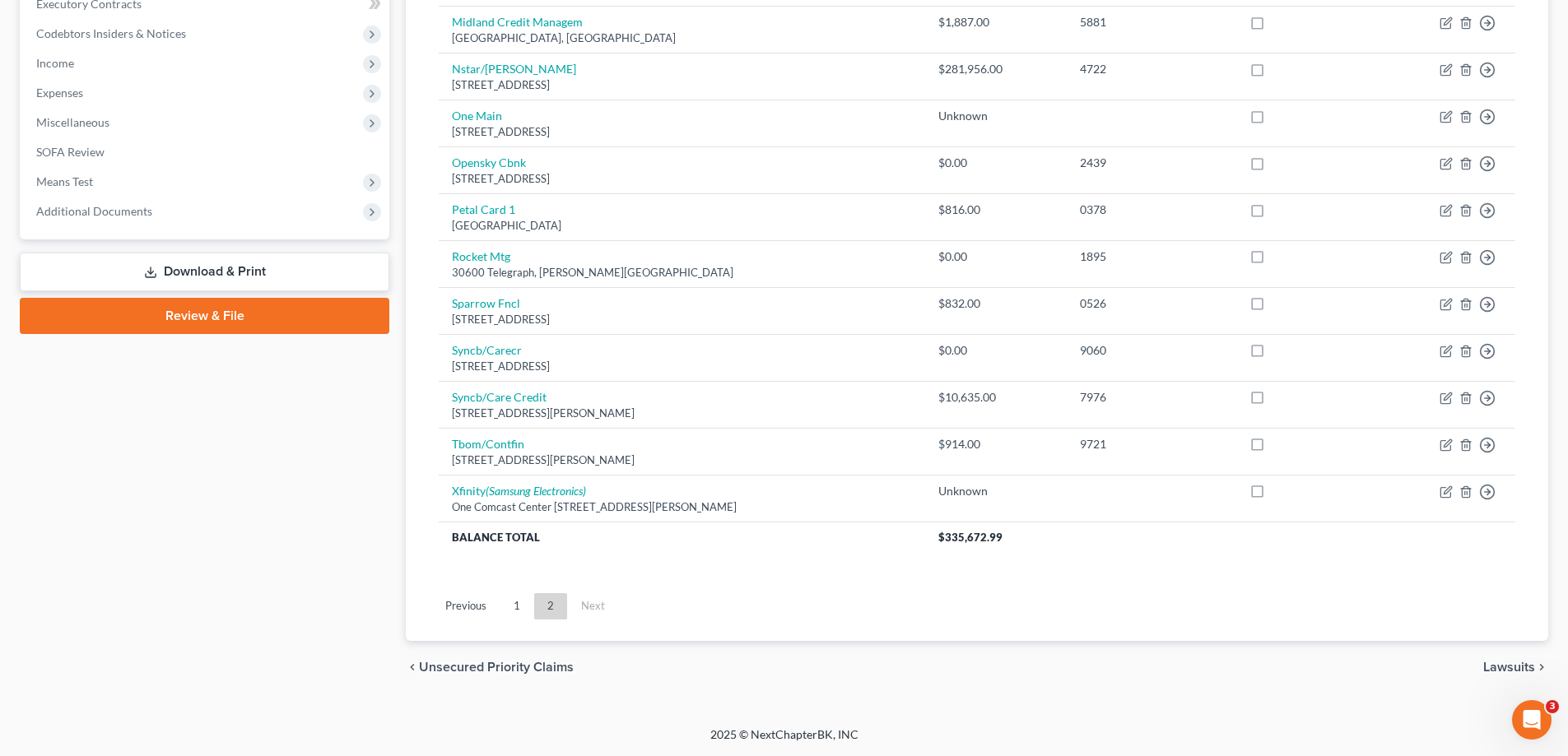
scroll to position [478, 0]
